Goal: Find specific page/section: Find specific page/section

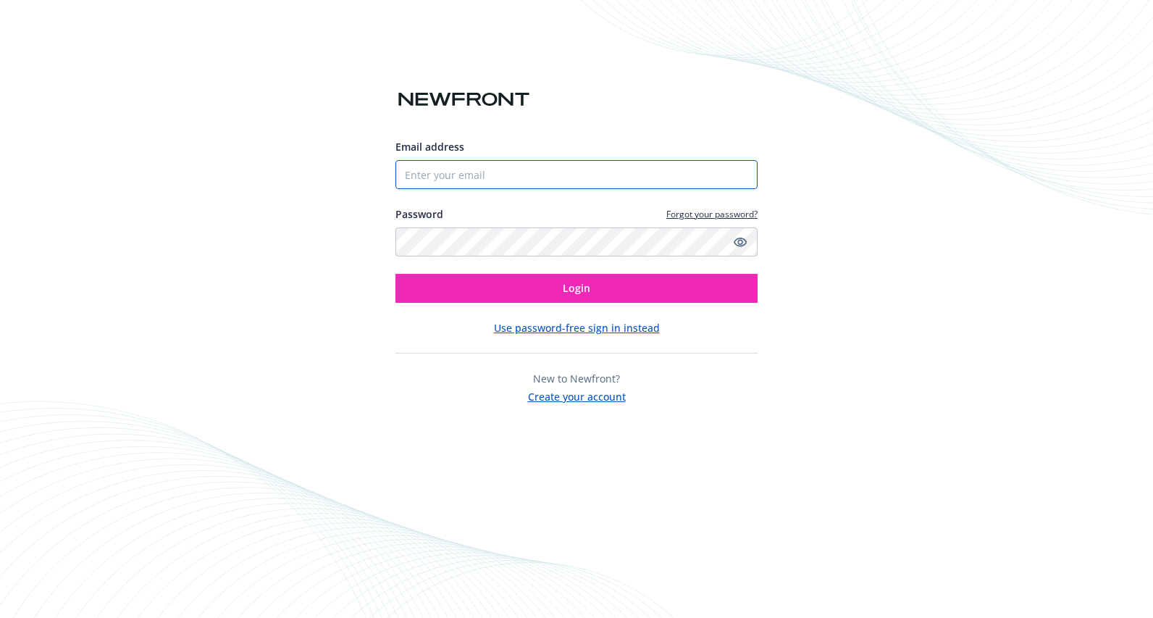
click at [462, 178] on input "Email address" at bounding box center [576, 174] width 362 height 29
type input "[EMAIL_ADDRESS][DOMAIN_NAME]"
